Goal: Use online tool/utility: Utilize a website feature to perform a specific function

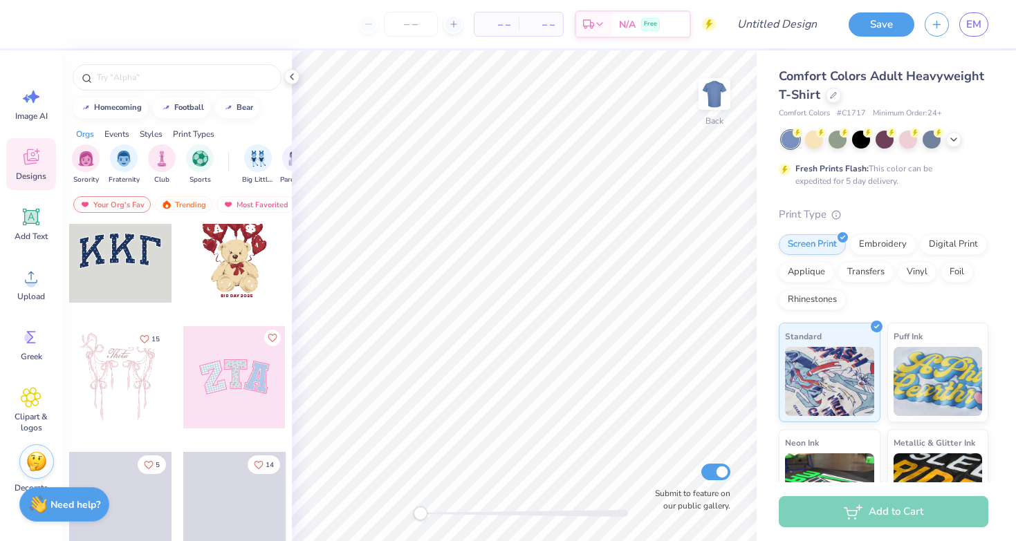
scroll to position [29, 0]
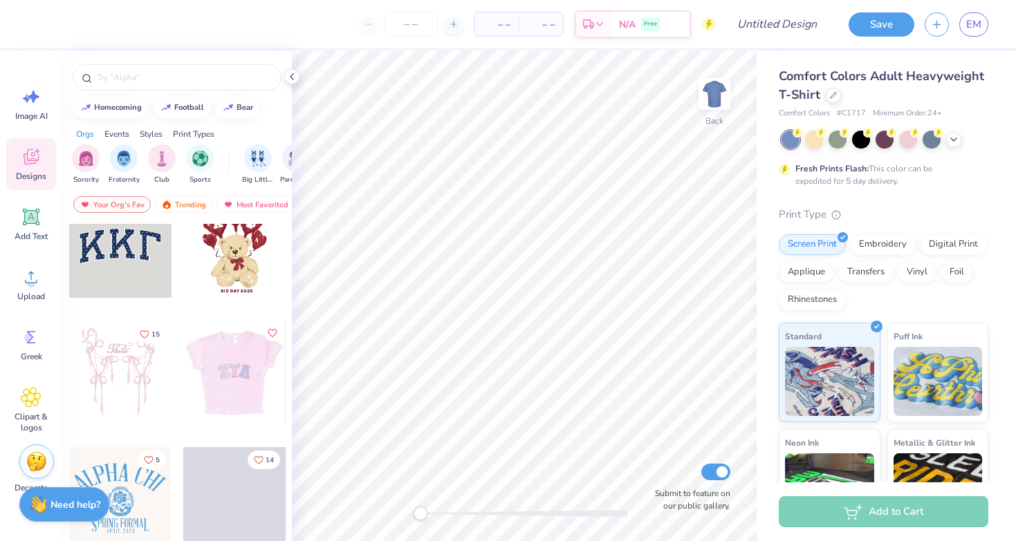
click at [243, 364] on div at bounding box center [234, 372] width 102 height 102
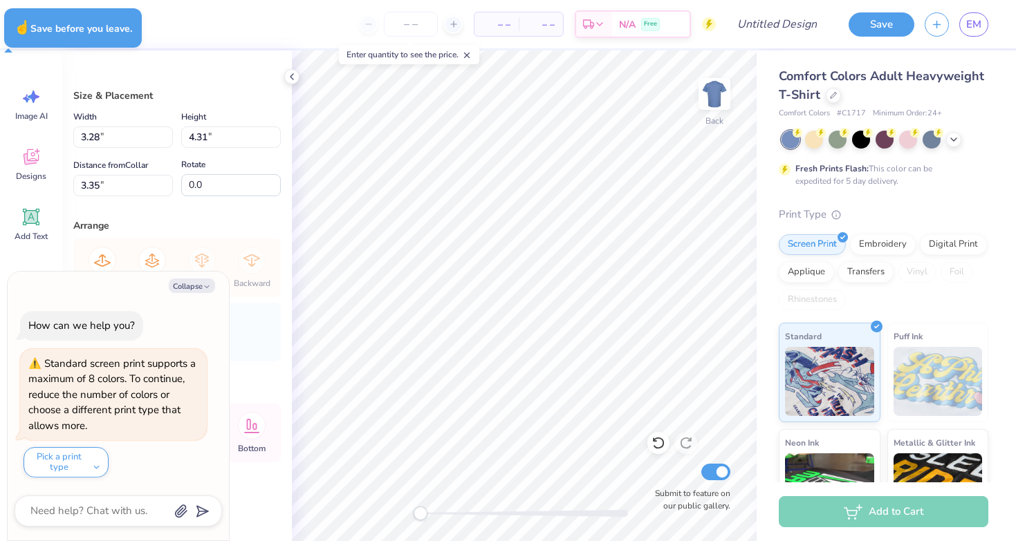
type textarea "x"
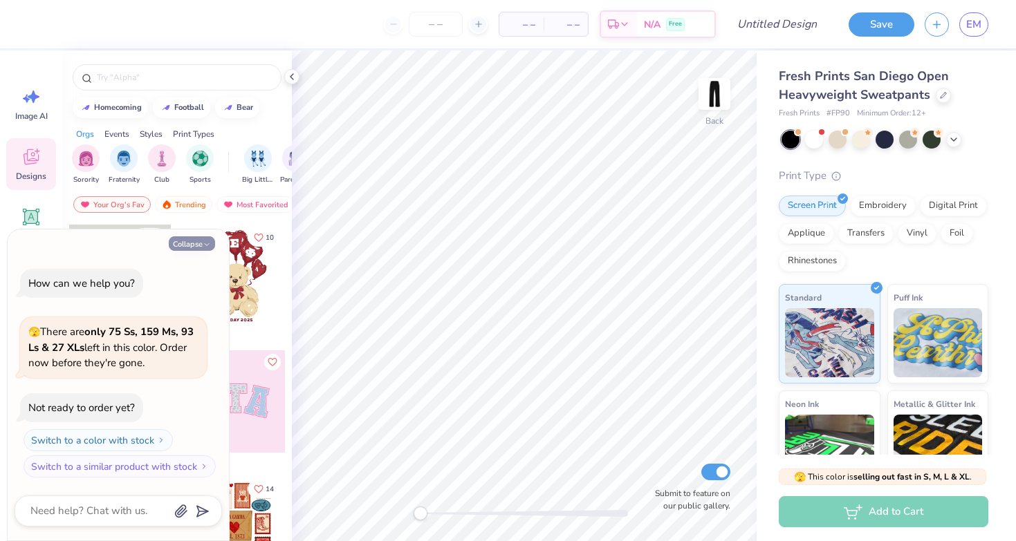
click at [182, 240] on button "Collapse" at bounding box center [192, 243] width 46 height 15
type textarea "x"
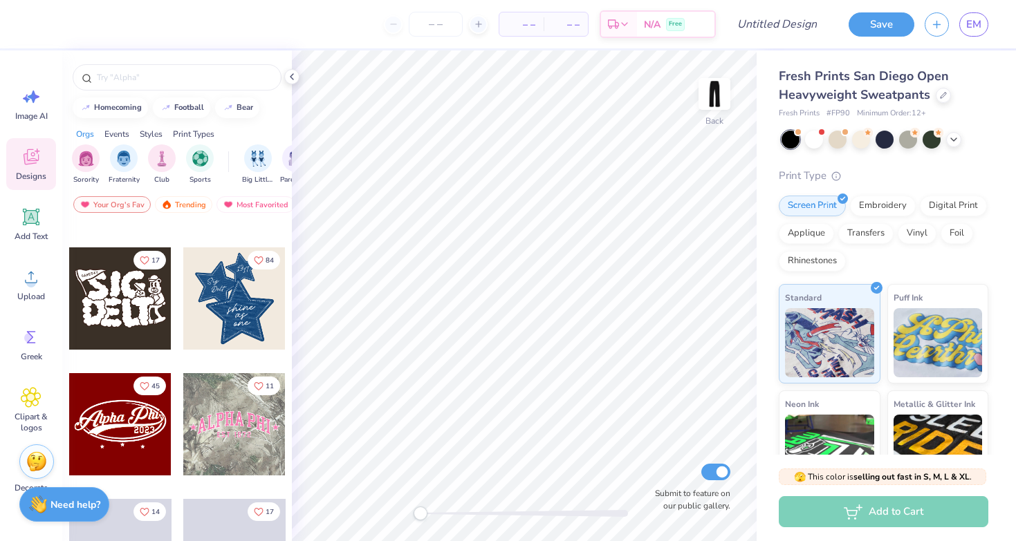
scroll to position [366, 0]
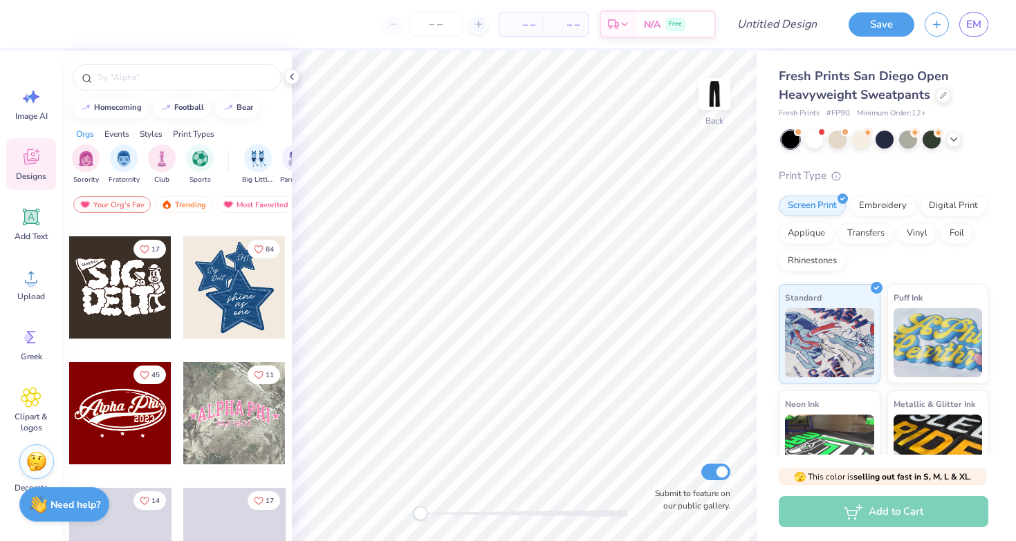
click at [217, 303] on div at bounding box center [234, 287] width 102 height 102
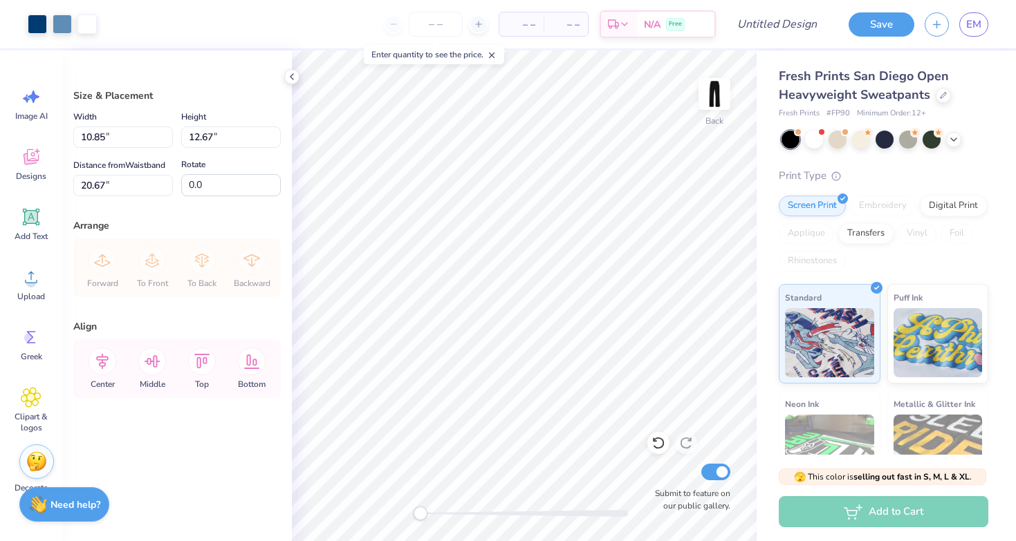
type input "8.01"
type input "9.36"
type input "5.94"
type input "8.9"
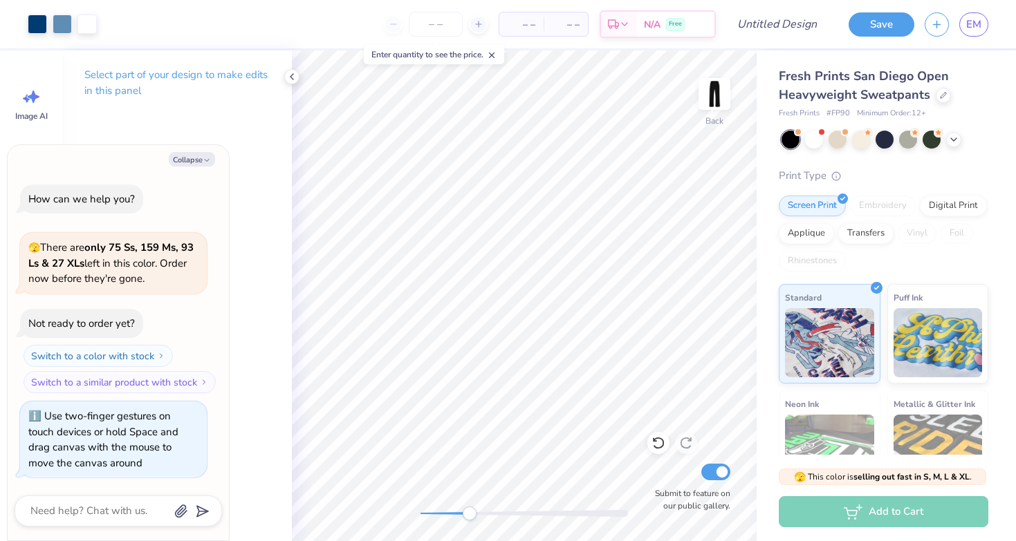
drag, startPoint x: 419, startPoint y: 512, endPoint x: 468, endPoint y: 510, distance: 49.2
click at [468, 510] on div "Accessibility label" at bounding box center [470, 514] width 14 height 14
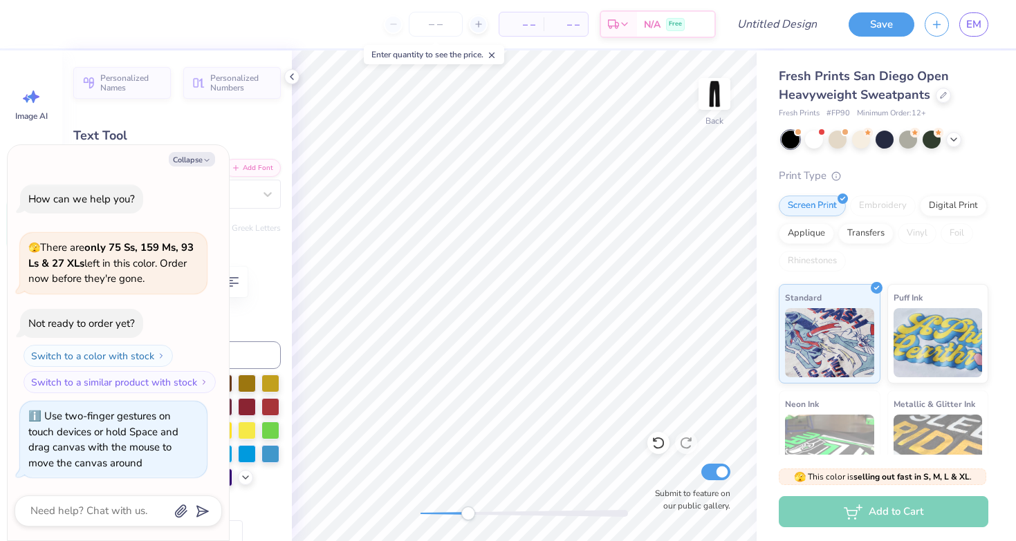
type textarea "x"
type textarea "T"
type textarea "x"
type textarea "Th"
type textarea "x"
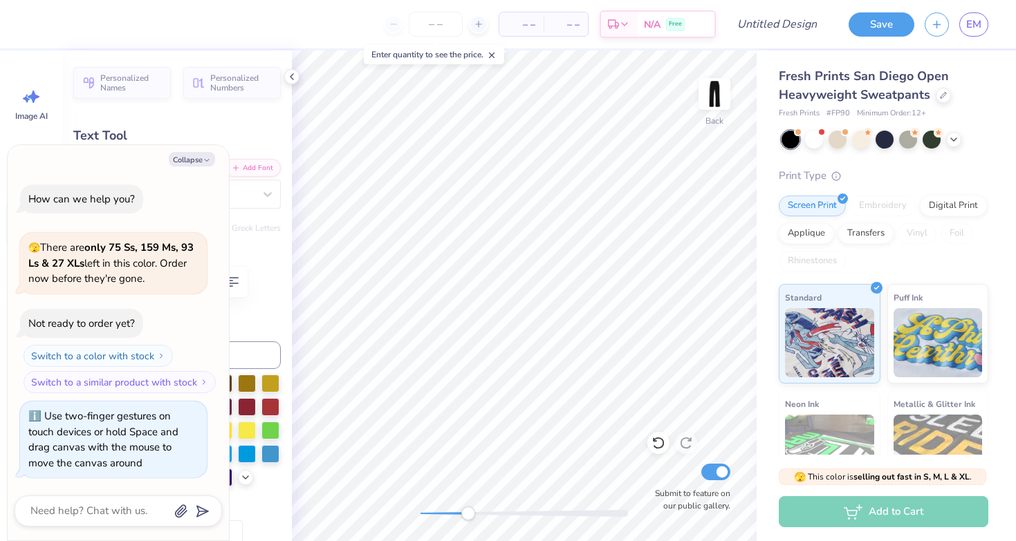
type textarea "The"
type textarea "x"
type textarea "Thet"
type textarea "x"
type textarea "Theta"
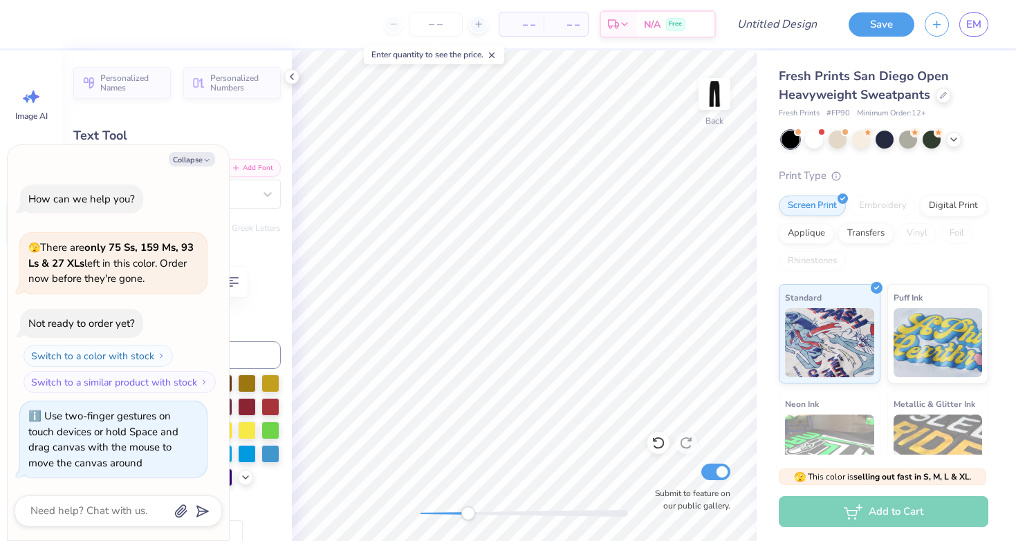
scroll to position [0, 0]
type textarea "x"
type input "1.57"
type input "0.67"
type input "5.94"
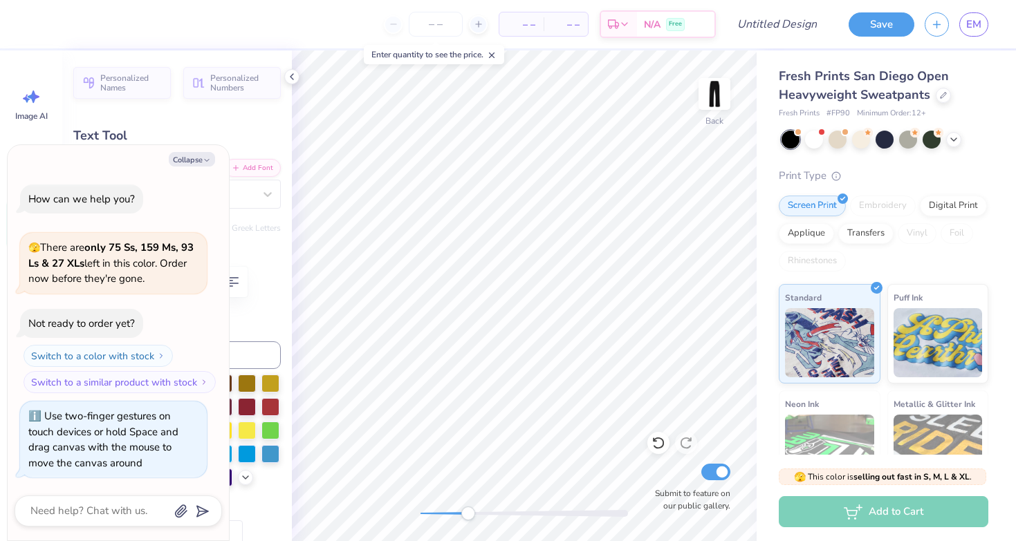
type textarea "x"
type textarea "N"
type textarea "x"
type textarea "Nu"
type textarea "x"
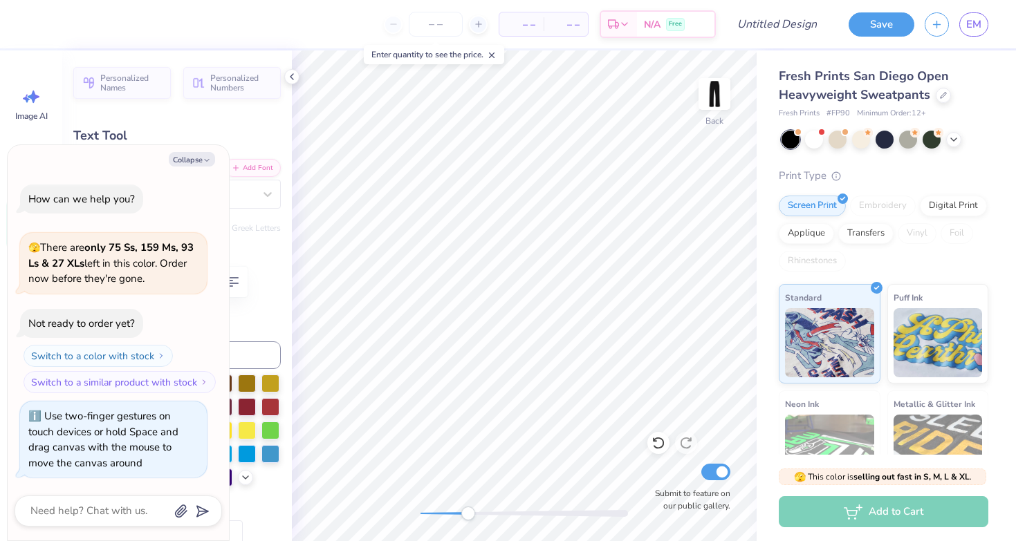
type input "1.32"
type input "0.65"
type input "9.07"
type input "3.6"
type textarea "x"
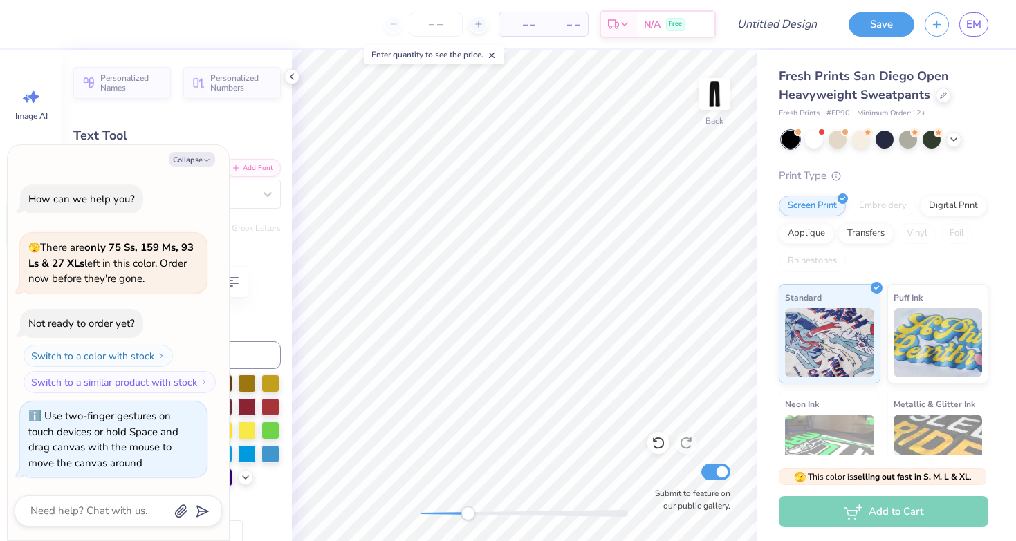
type input "3.01"
type input "0.95"
type input "8.02"
type textarea "x"
type textarea "a"
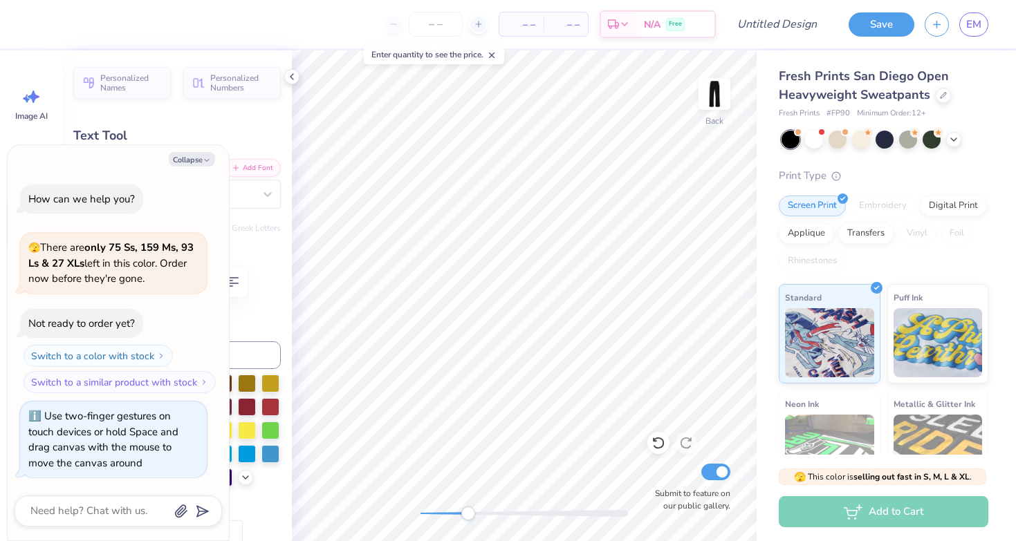
type textarea "x"
type textarea "ar"
type textarea "x"
type textarea "art"
type textarea "x"
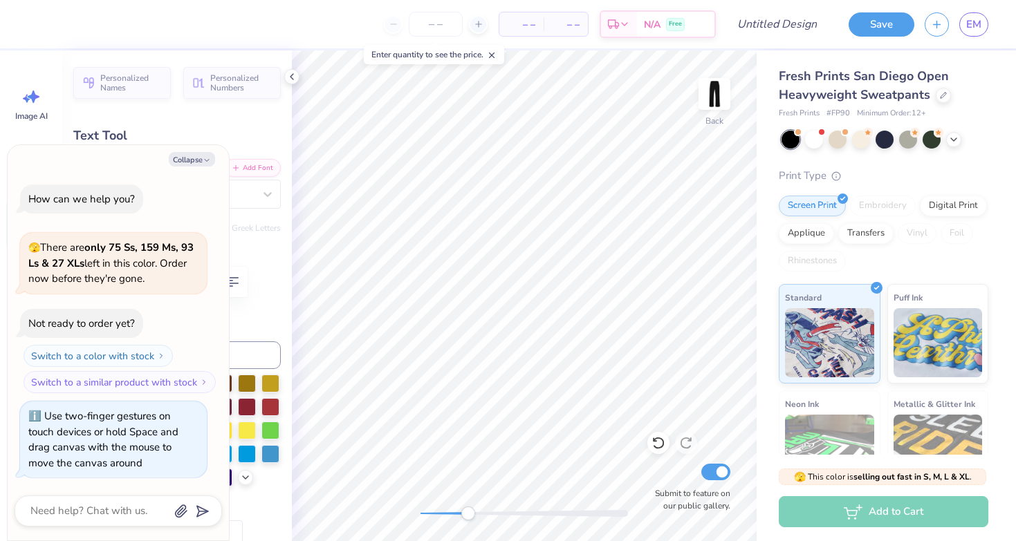
type textarea "arte"
type textarea "x"
type textarea "artes"
type textarea "x"
type input "1.32"
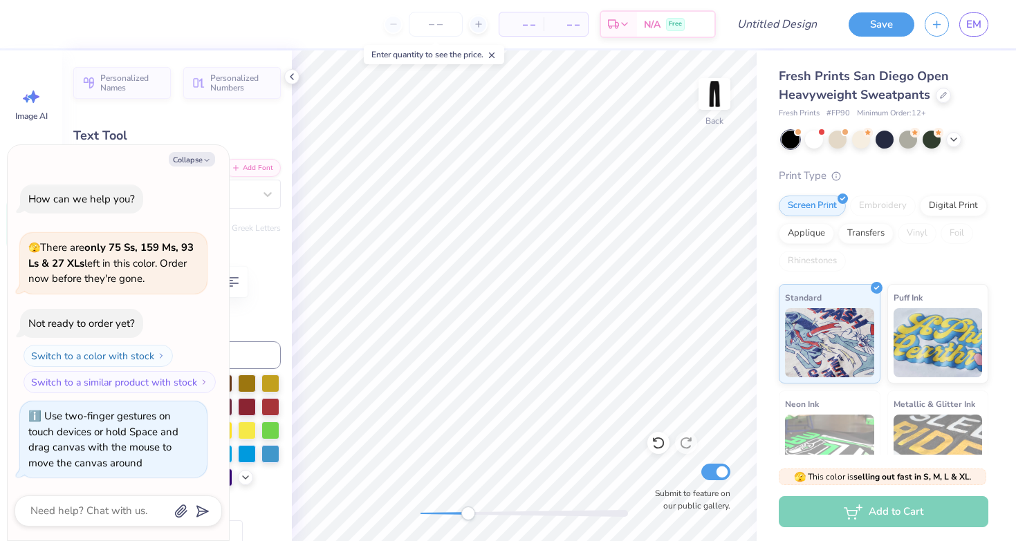
type input "0.65"
type input "9.07"
type textarea "x"
type input "0.0"
type textarea "x"
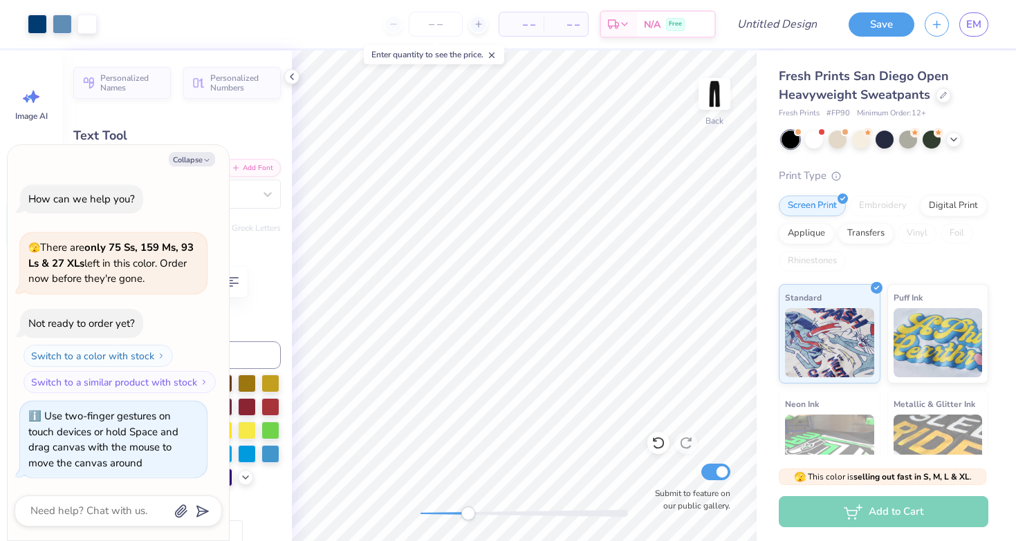
type input "1.75"
type input "0.44"
type input "9.91"
type input "3.6"
type textarea "x"
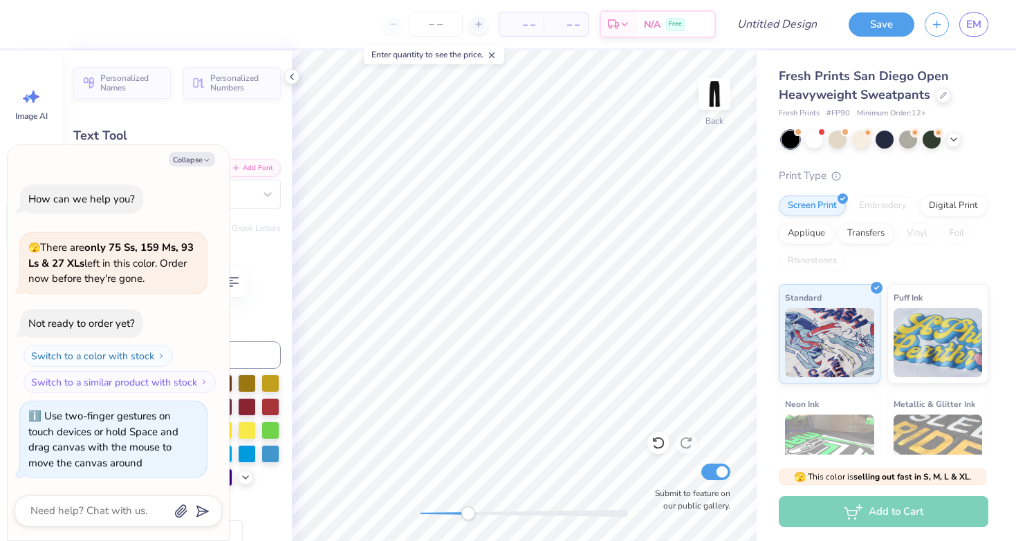
type textarea "h"
type textarea "x"
type textarea "hon"
type textarea "x"
type textarea "hono"
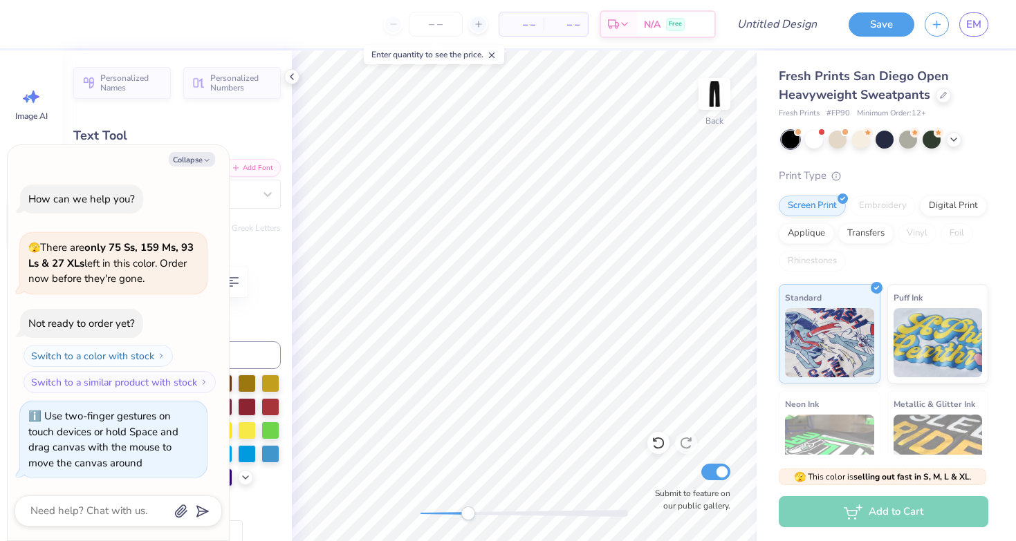
type textarea "x"
type textarea "honor"
type textarea "x"
type textarea "honora"
type textarea "x"
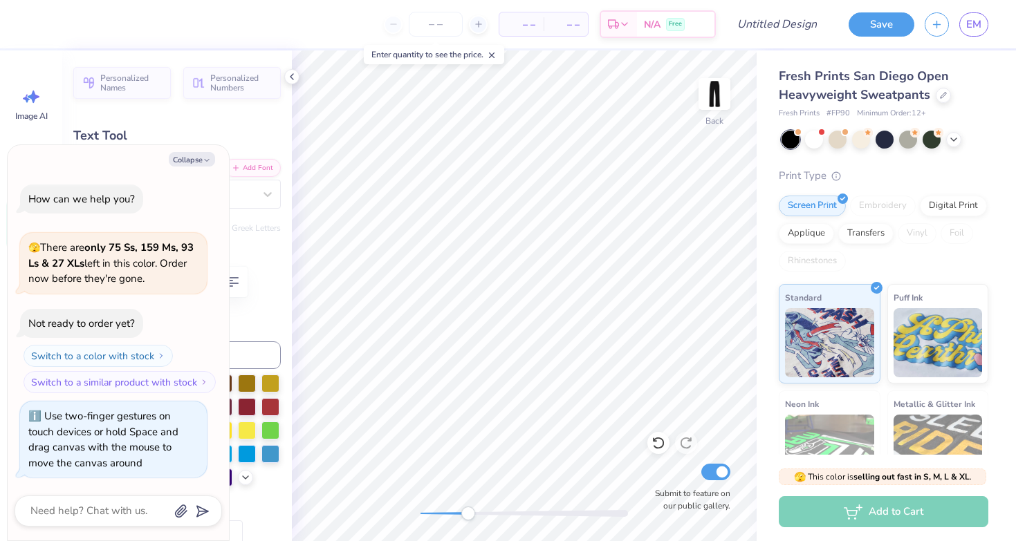
type textarea "honorab"
type textarea "x"
type textarea "honorabi"
type textarea "x"
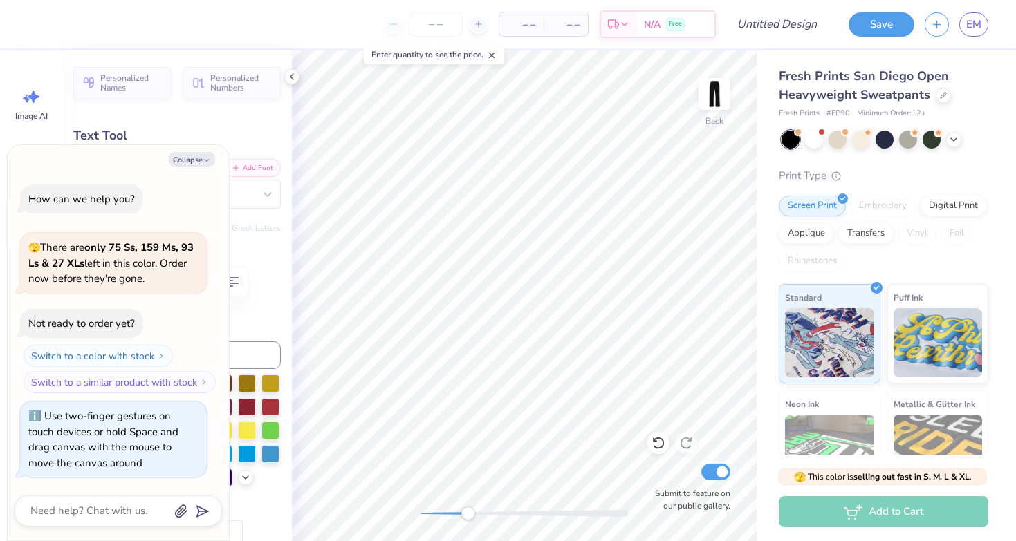
type textarea "honorabit"
type textarea "x"
type input "0.0"
type textarea "x"
type input "2.62"
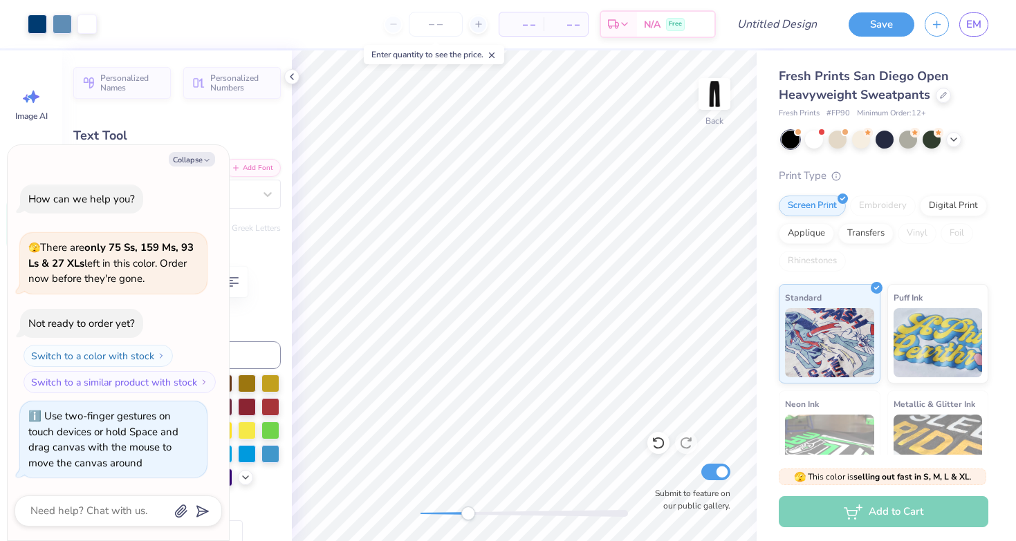
type input "1.00"
type input "8.08"
type input "3.6"
type textarea "x"
type textarea "s"
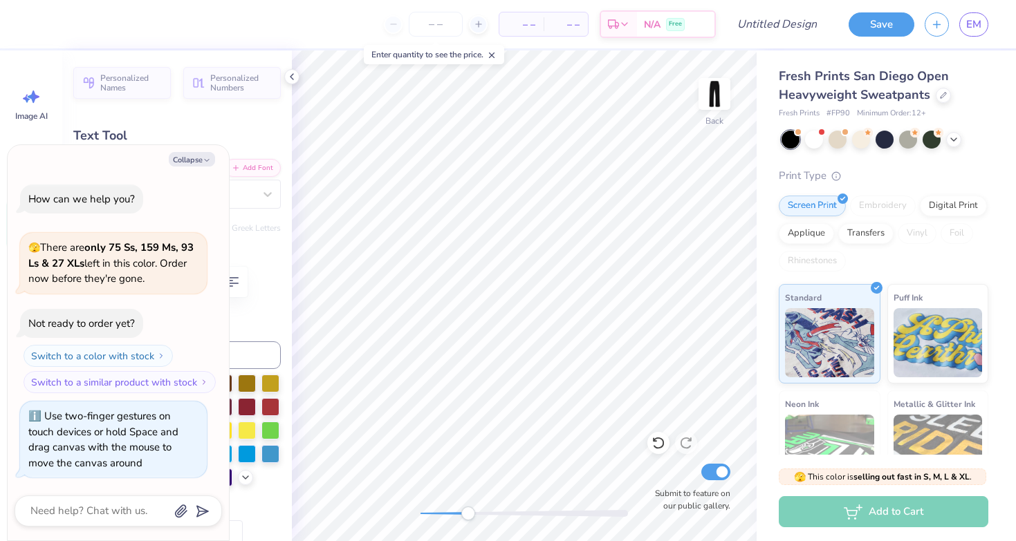
type textarea "x"
type textarea "se"
type textarea "x"
type textarea "see"
type textarea "x"
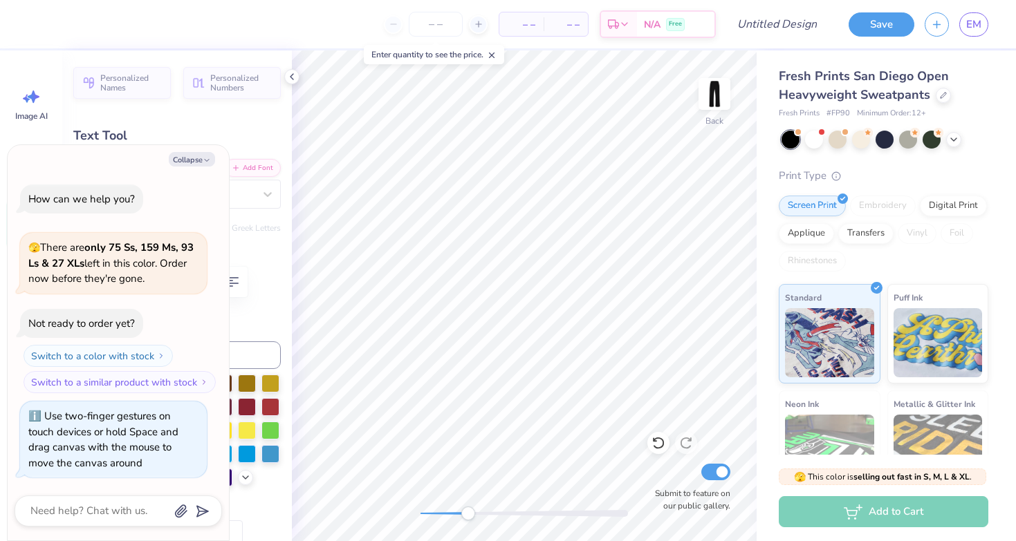
type textarea "see"
type textarea "x"
type textarea "see"
type textarea "x"
type textarea "se"
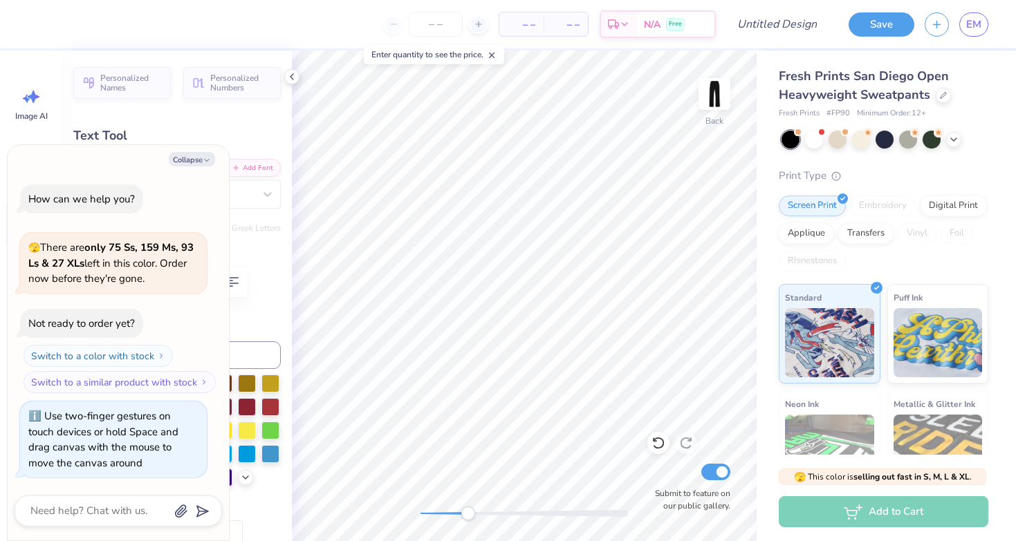
type textarea "x"
type textarea "s"
type textarea "x"
type textarea "l"
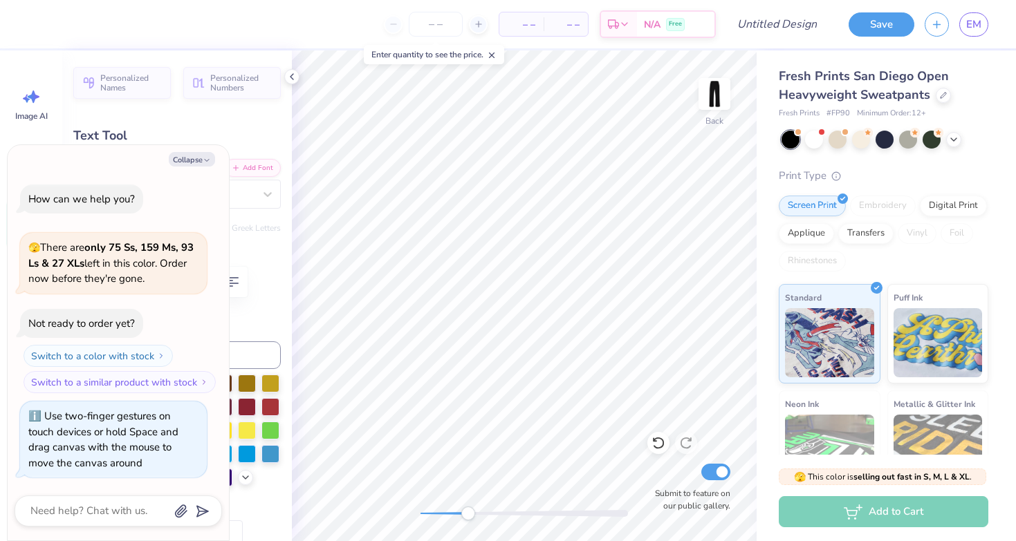
type textarea "x"
type textarea "lo"
type textarea "x"
type textarea "love"
type textarea "x"
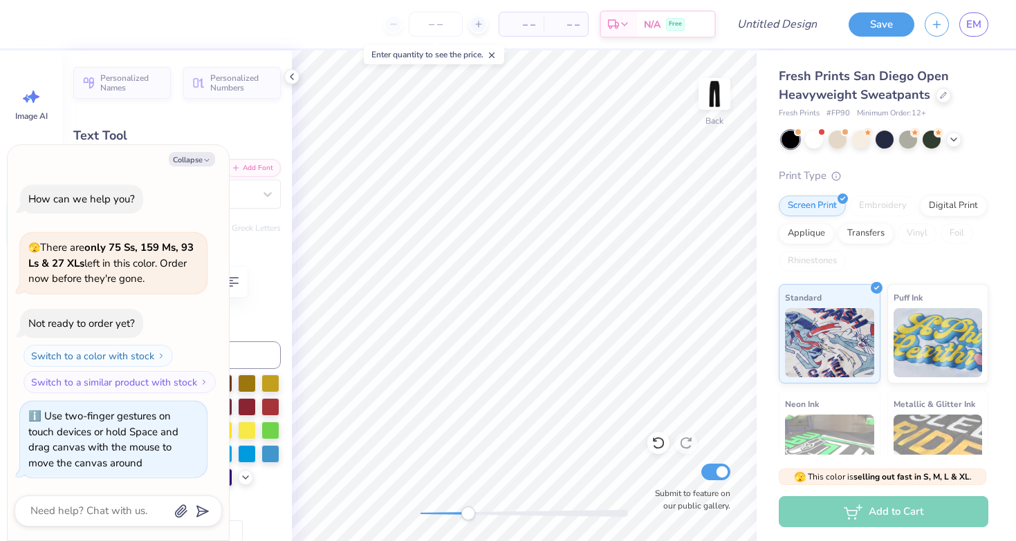
type textarea "love"
type textarea "x"
type textarea "love y"
type textarea "x"
type textarea "love yo"
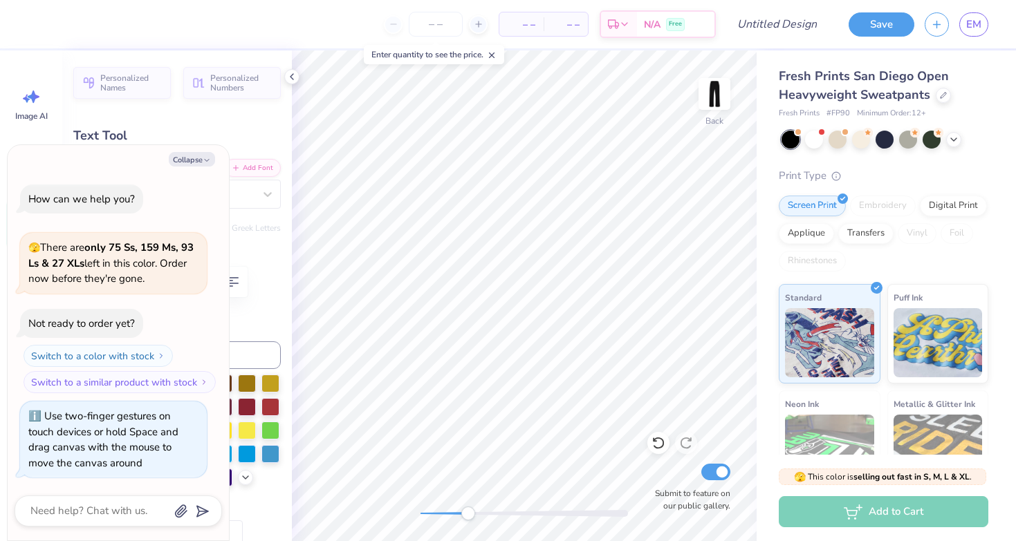
type textarea "x"
type textarea "love you"
type textarea "x"
type textarea "love you"
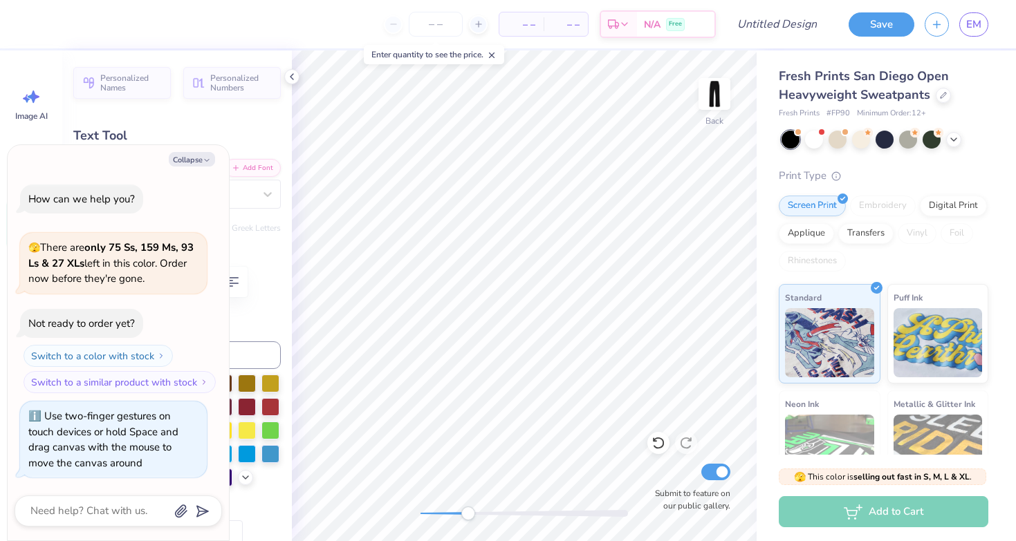
type textarea "x"
type textarea "love you s"
type textarea "x"
type textarea "love you so"
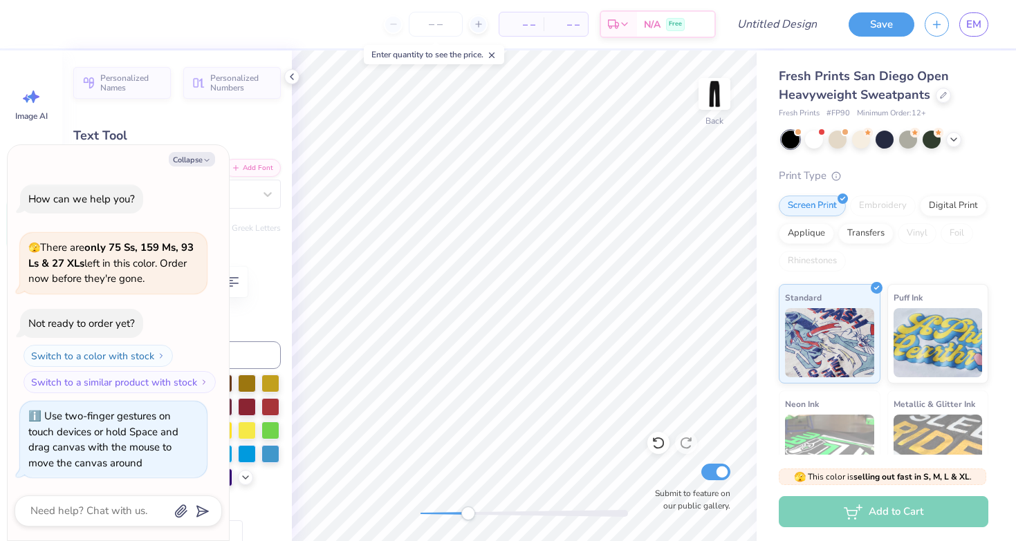
type textarea "x"
type textarea "love you so"
type textarea "x"
type textarea "love you so b"
type textarea "x"
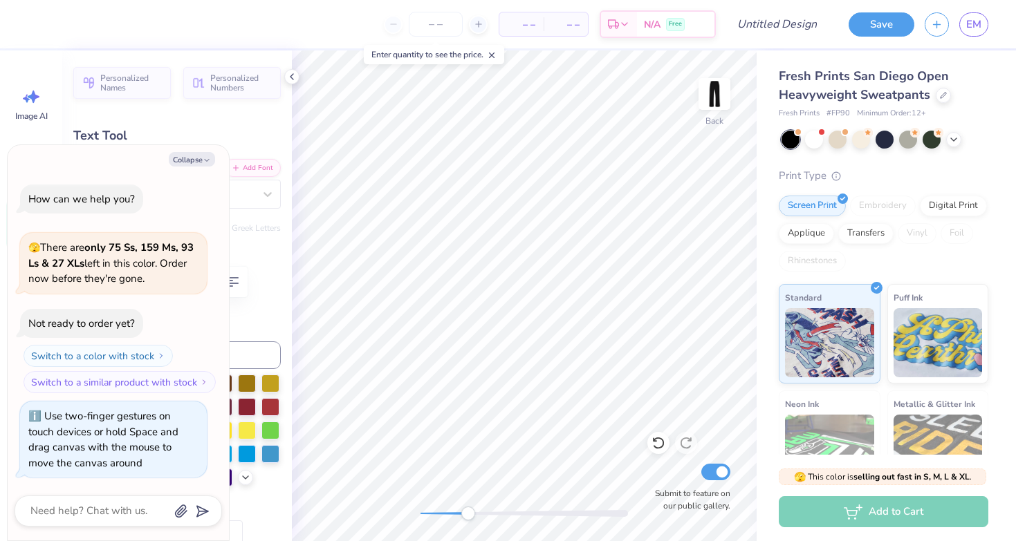
type textarea "love you so bi"
type textarea "x"
type textarea "love you so big"
type textarea "x"
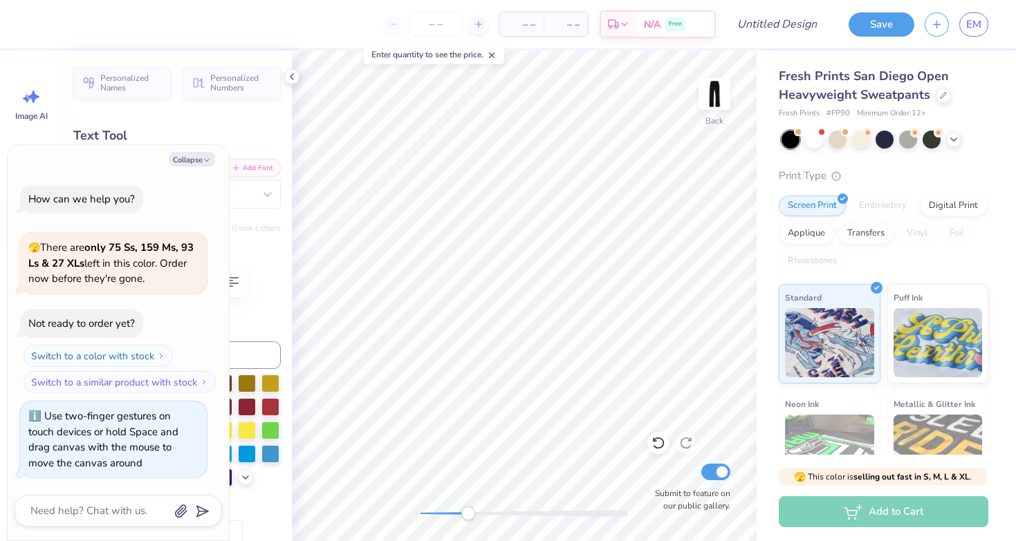
type textarea "love you so bi"
type textarea "x"
type textarea "love you so b"
type textarea "x"
type textarea "love you so"
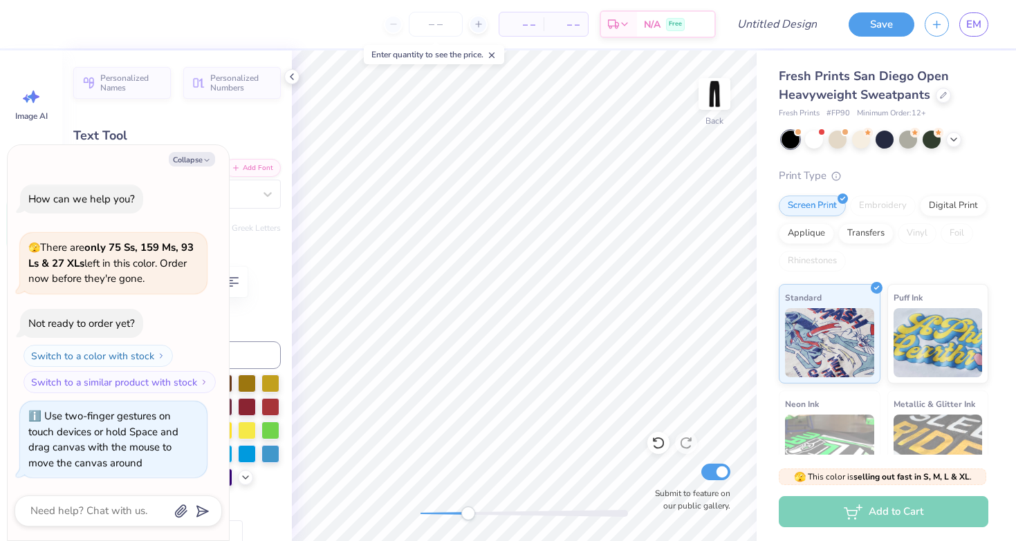
type textarea "x"
type textarea "love you so"
type textarea "x"
type textarea "love you s"
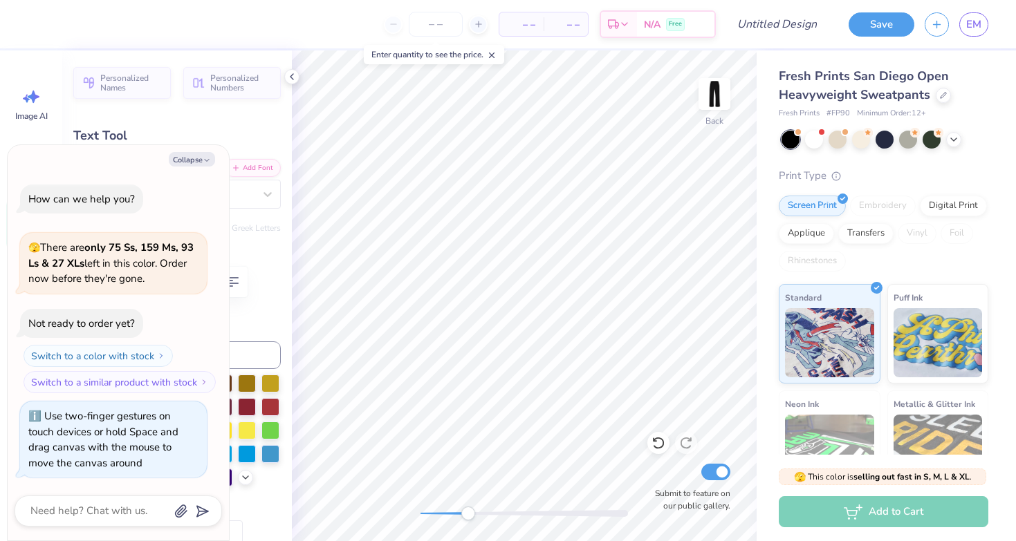
type textarea "x"
type textarea "love you"
type textarea "x"
type textarea "love you"
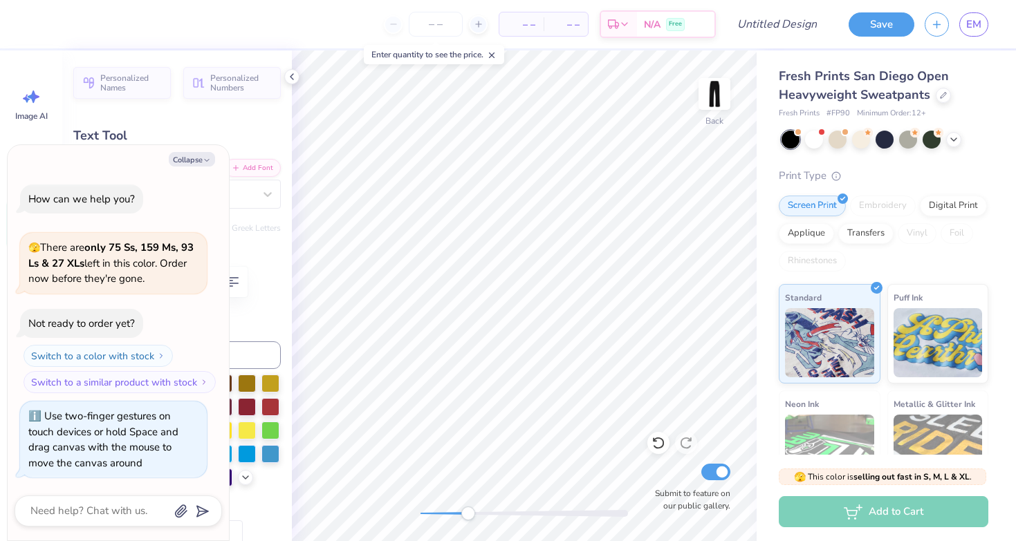
type textarea "x"
type input "4.33"
type input "1.31"
type input "7.85"
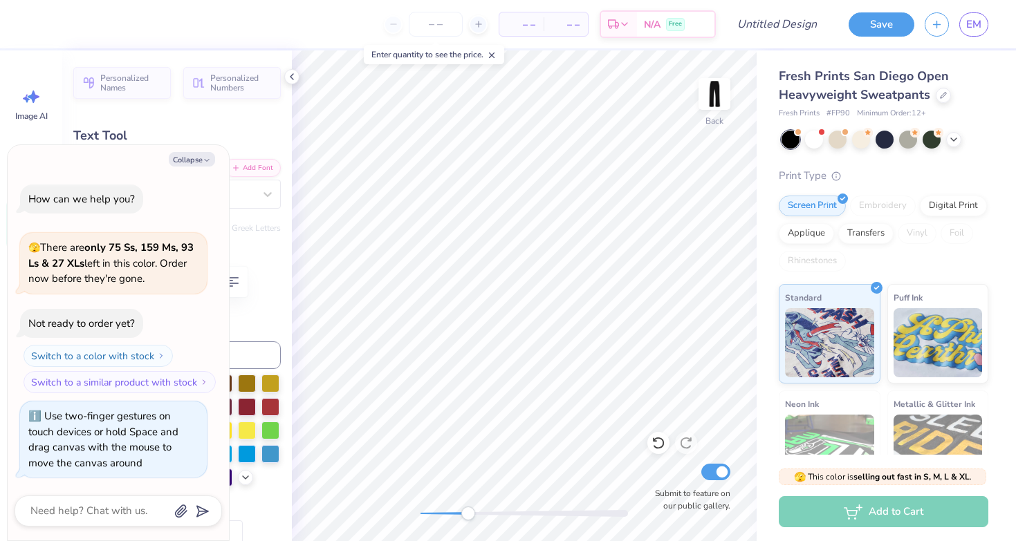
type textarea "x"
type textarea "love you"
type textarea "x"
type input "1.58"
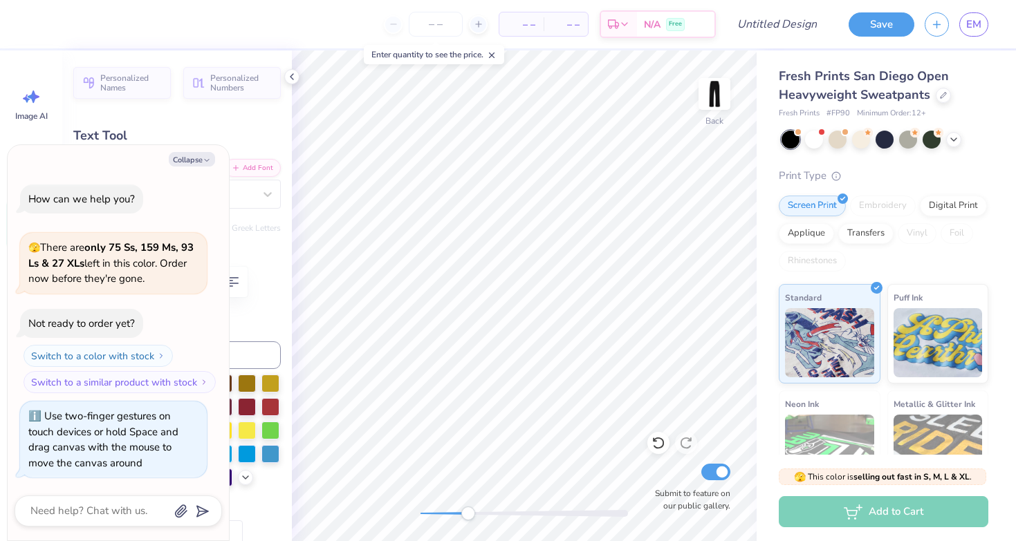
type input "2.45"
type input "7.62"
type textarea "x"
type input "2.20"
type input "3.41"
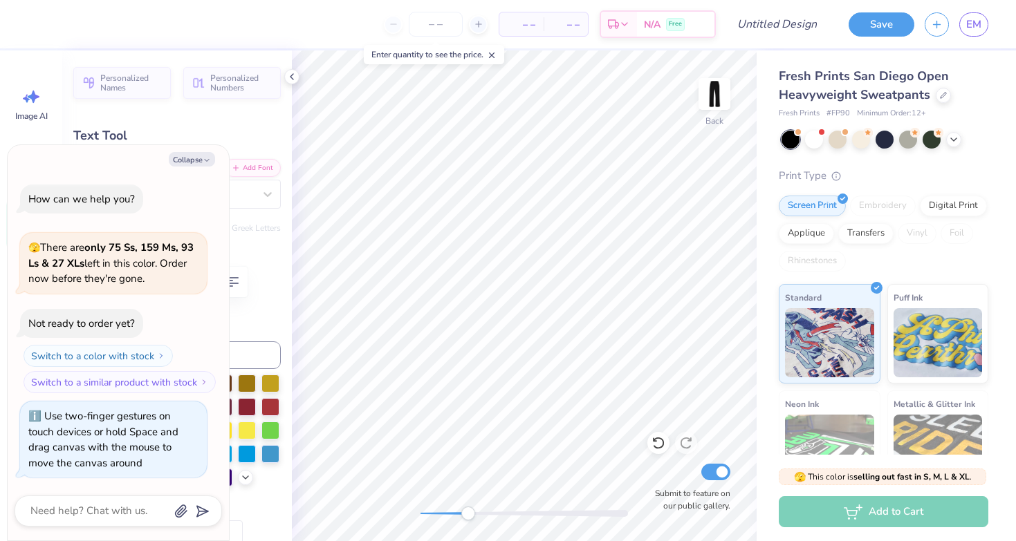
type input "7.63"
type input "0.0"
type textarea "x"
type input "3.6"
type textarea "x"
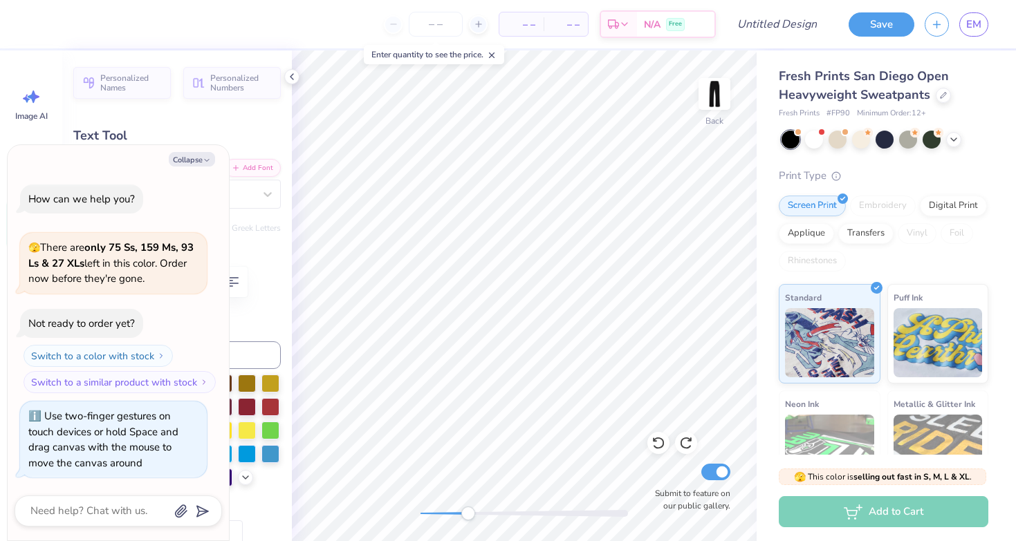
type textarea "love you"
type textarea "x"
type textarea "loveyou"
type textarea "x"
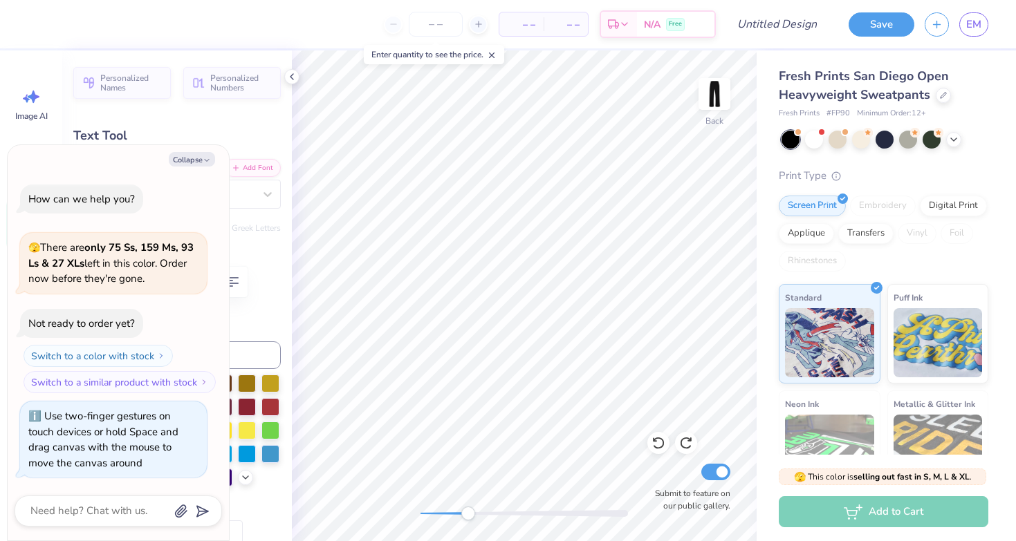
type textarea "love you"
type textarea "x"
type input "0.0"
type textarea "x"
type input "4.33"
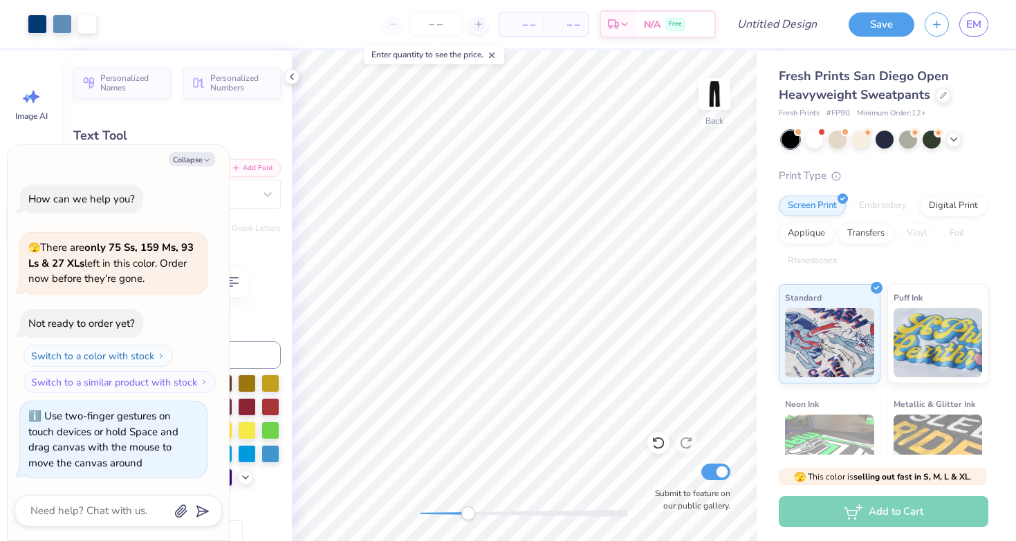
type input "1.31"
type input "8.68"
type input "3.6"
type textarea "x"
type input "2.71"
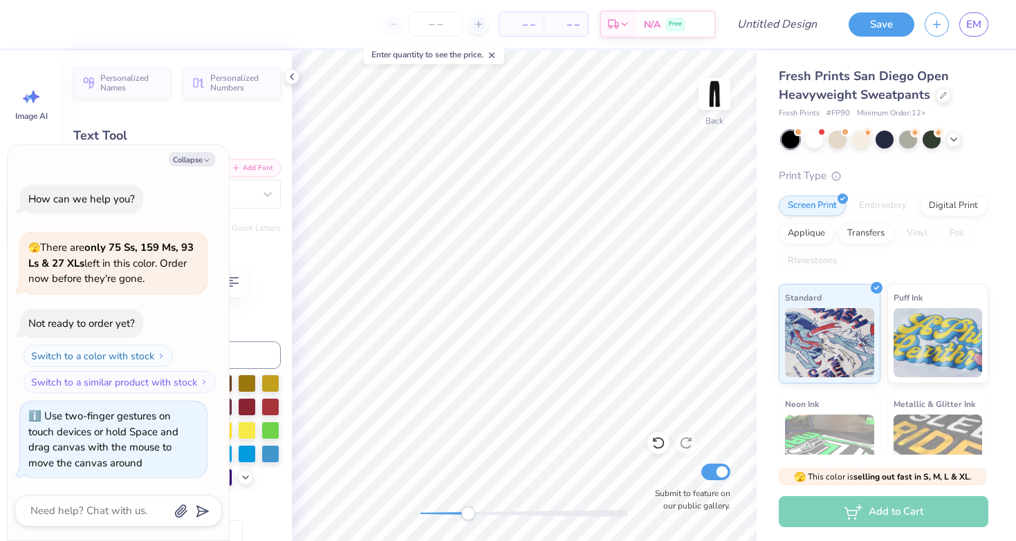
type input "0.82"
type input "7.87"
type textarea "x"
type input "0.0"
type textarea "x"
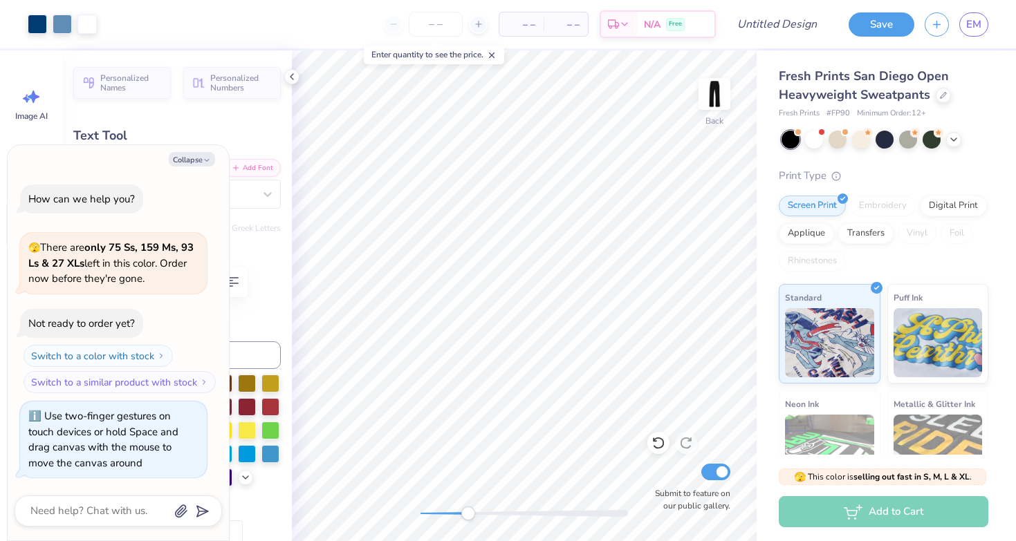
type input "8.50"
type input "3.6"
type textarea "x"
type input "0.0"
drag, startPoint x: 466, startPoint y: 515, endPoint x: 426, endPoint y: 515, distance: 40.1
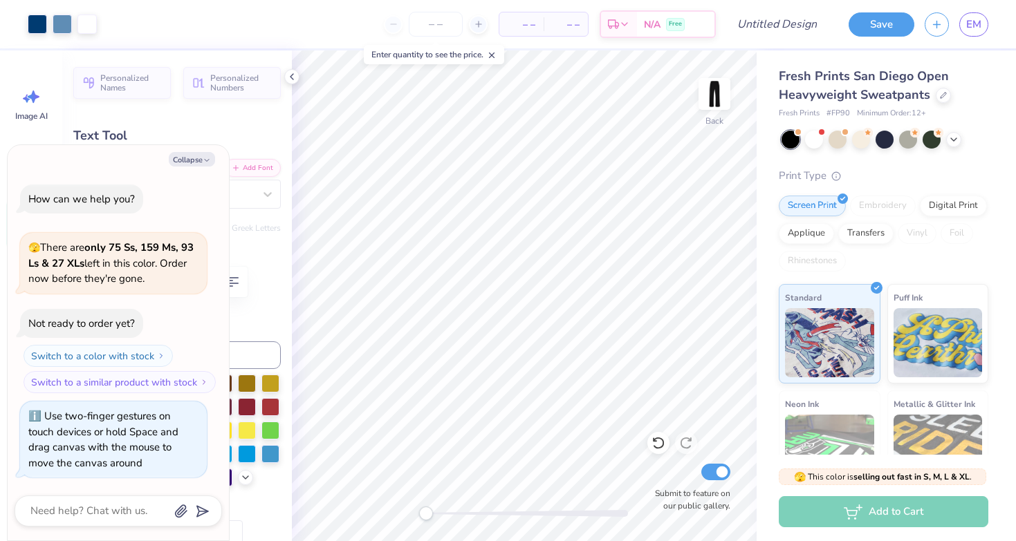
click at [426, 515] on div "Accessibility label" at bounding box center [426, 514] width 14 height 14
click at [203, 156] on icon "button" at bounding box center [207, 160] width 8 height 8
type textarea "x"
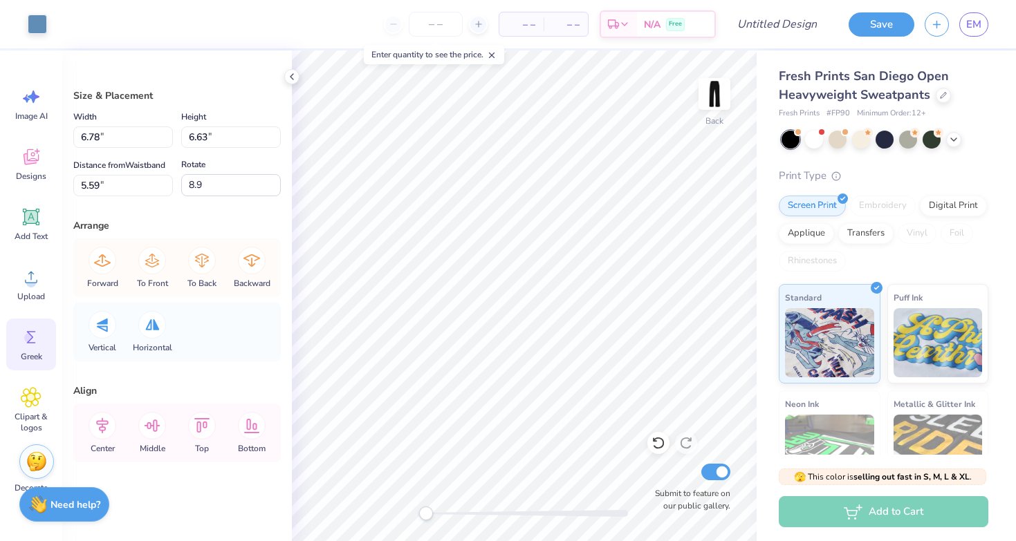
click at [28, 341] on circle at bounding box center [29, 338] width 10 height 10
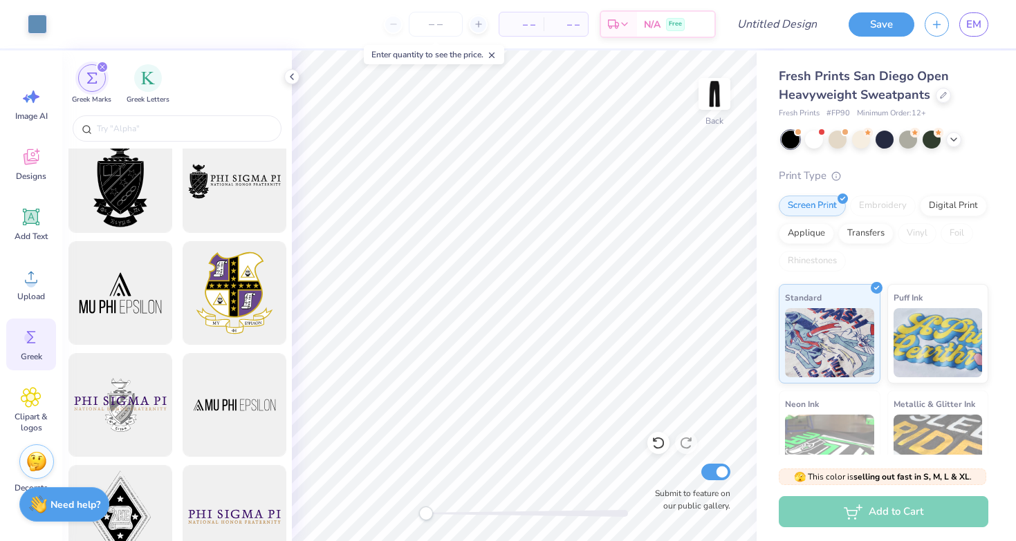
scroll to position [21, 0]
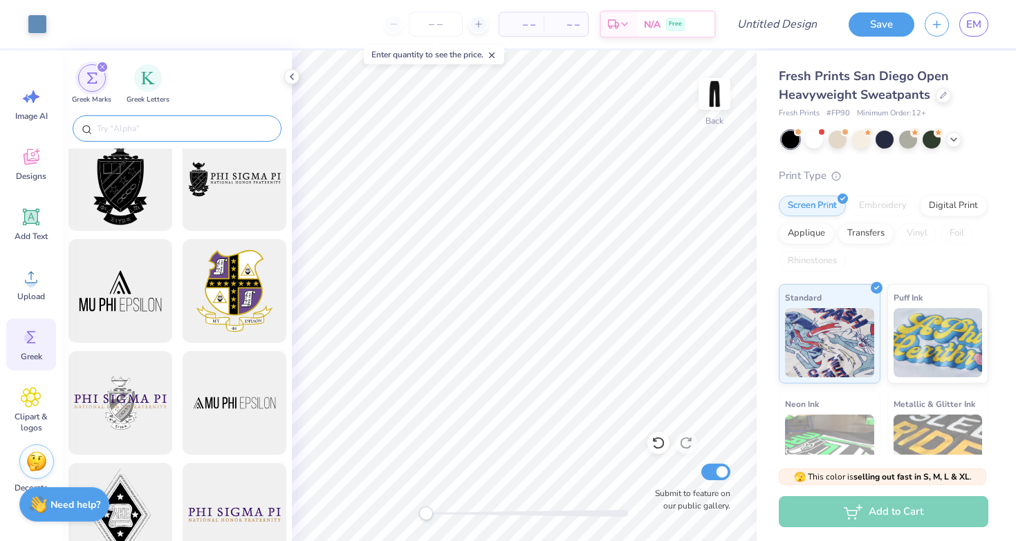
click at [189, 128] on input "text" at bounding box center [183, 129] width 177 height 14
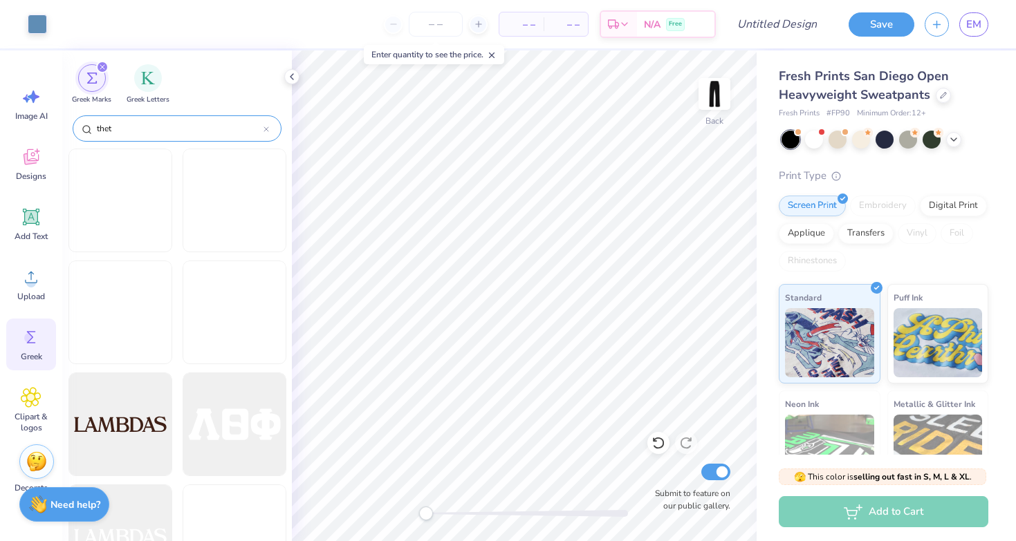
type input "theta"
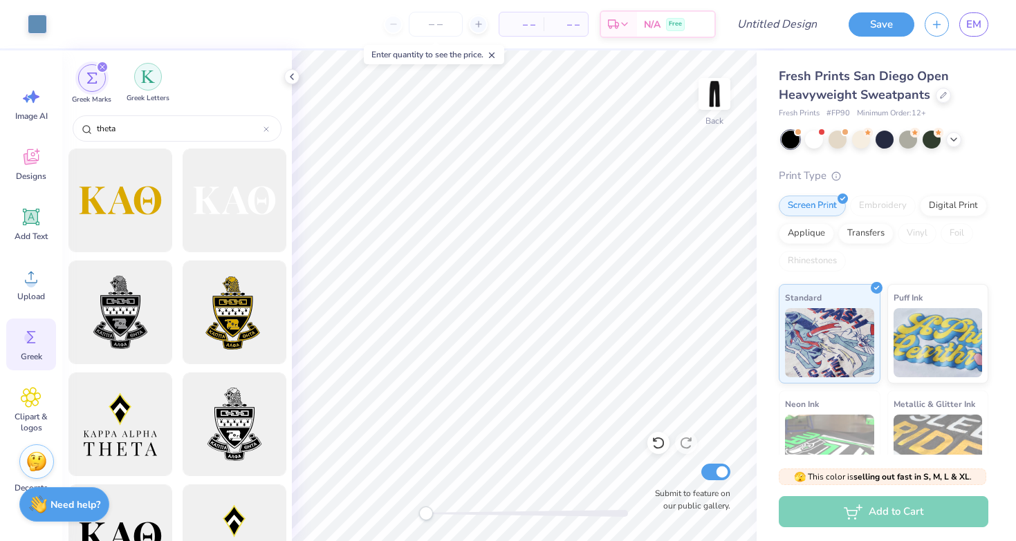
click at [145, 71] on img "filter for Greek Letters" at bounding box center [148, 77] width 14 height 14
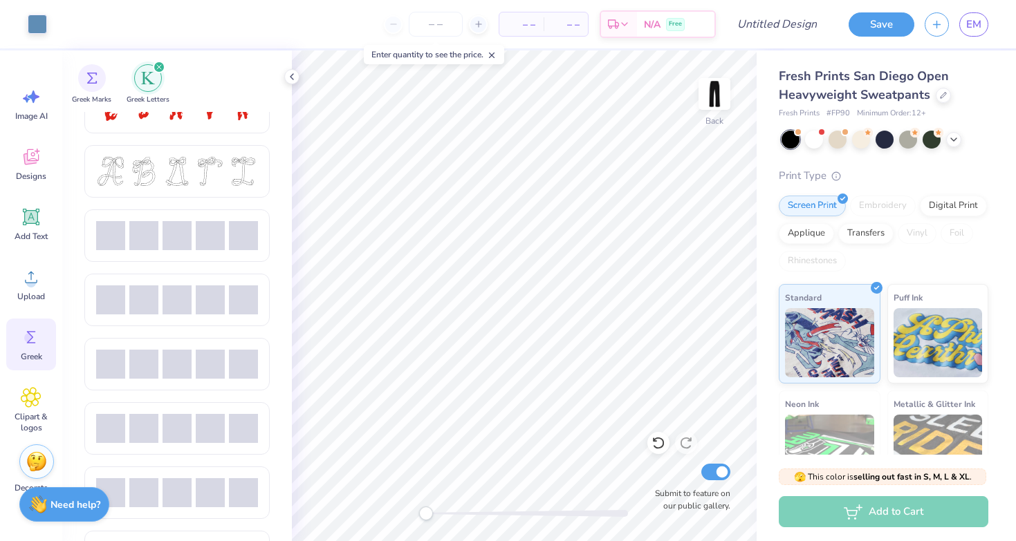
scroll to position [556, 0]
